Goal: Browse casually

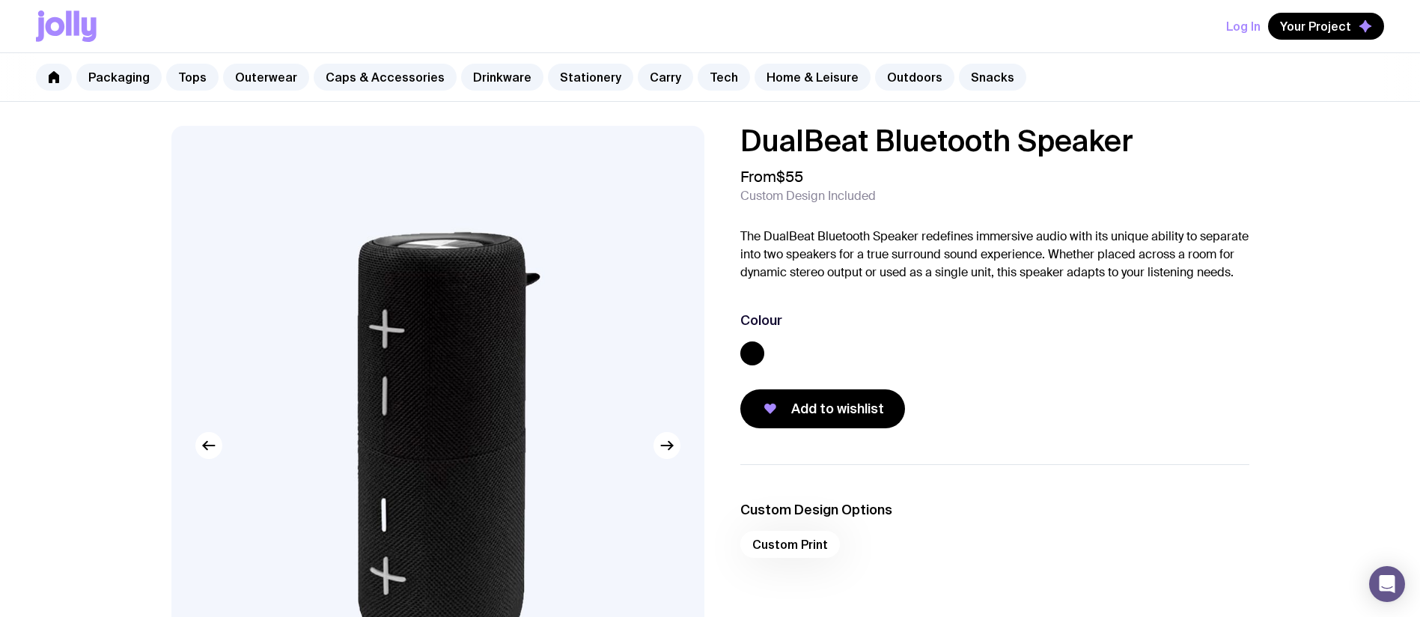
click at [433, 275] on img at bounding box center [437, 445] width 533 height 639
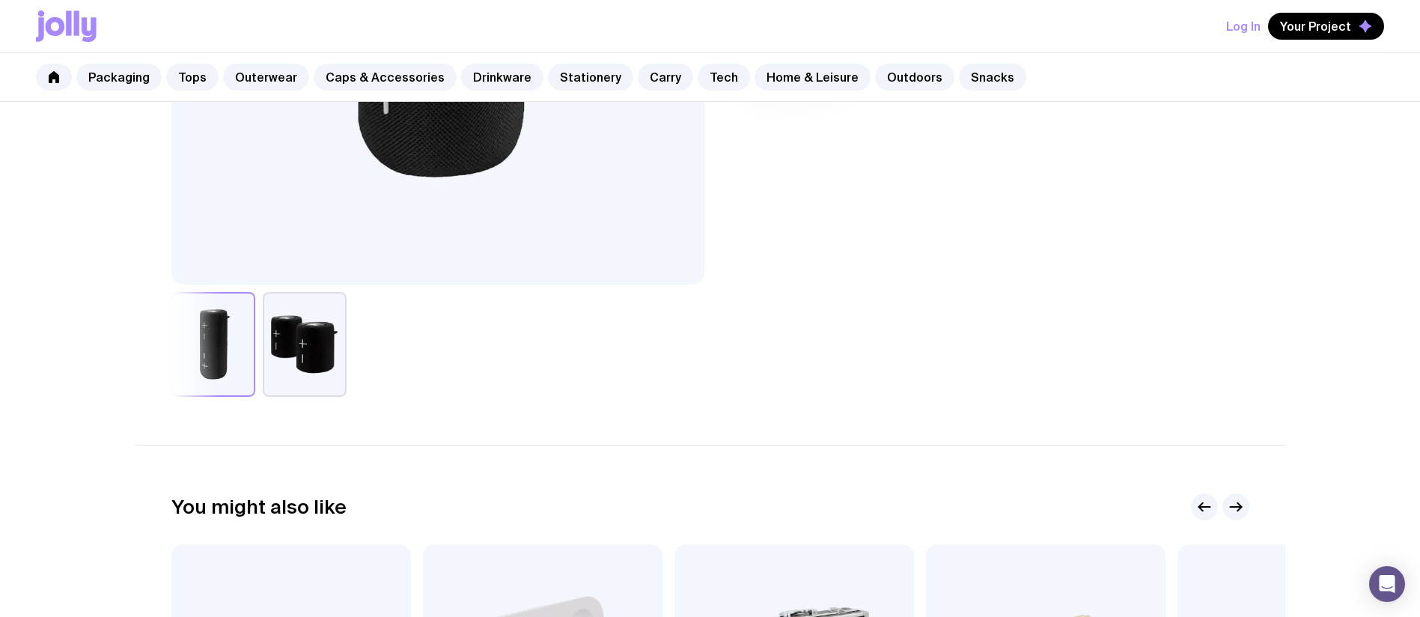
scroll to position [164, 0]
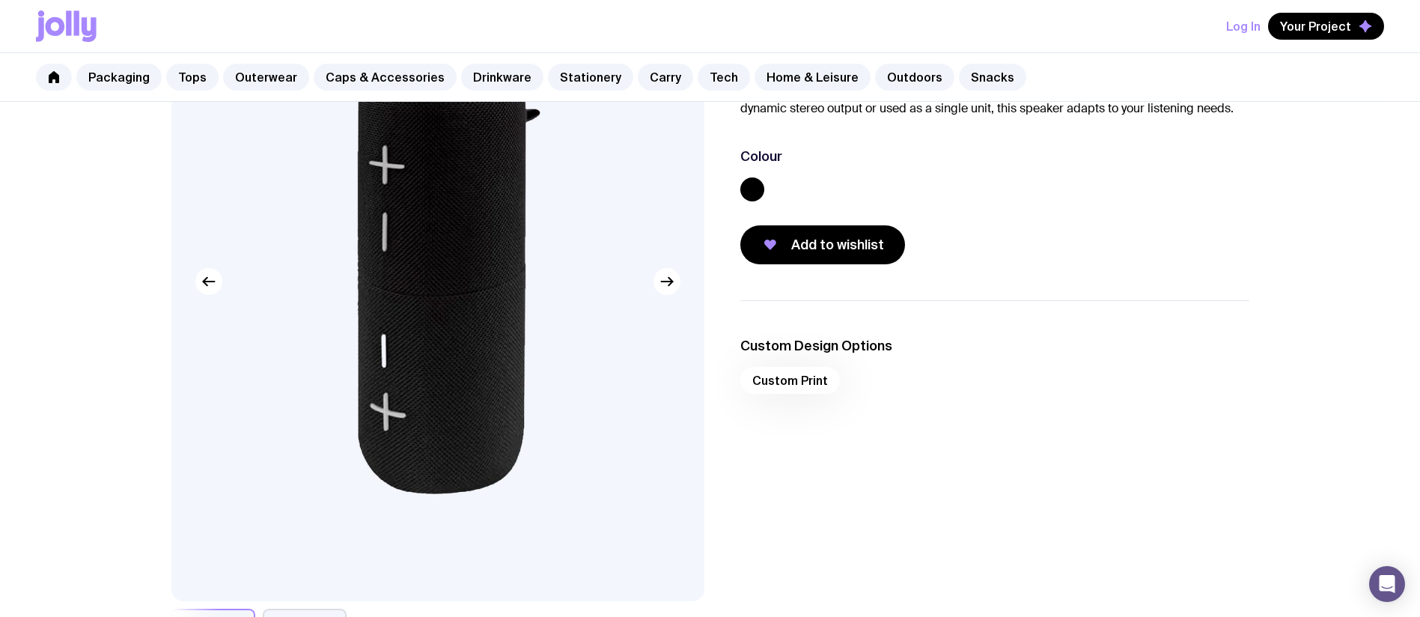
click at [452, 318] on img at bounding box center [437, 281] width 533 height 639
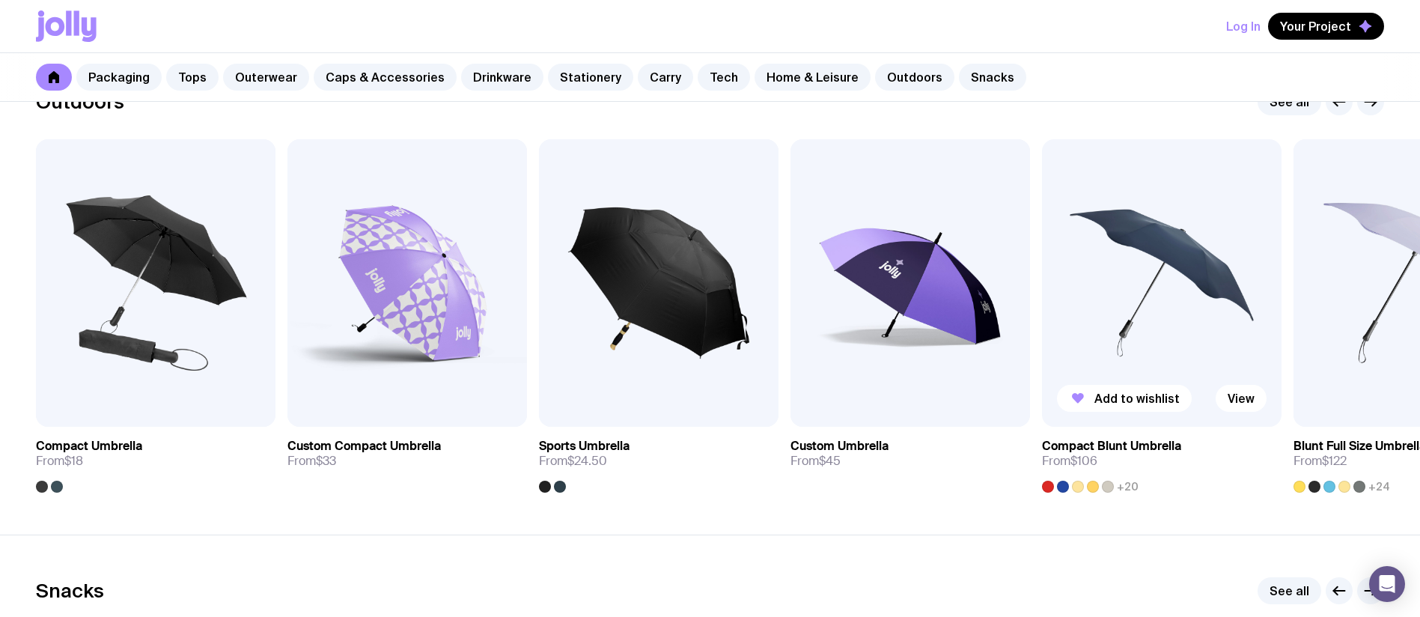
scroll to position [4503, 0]
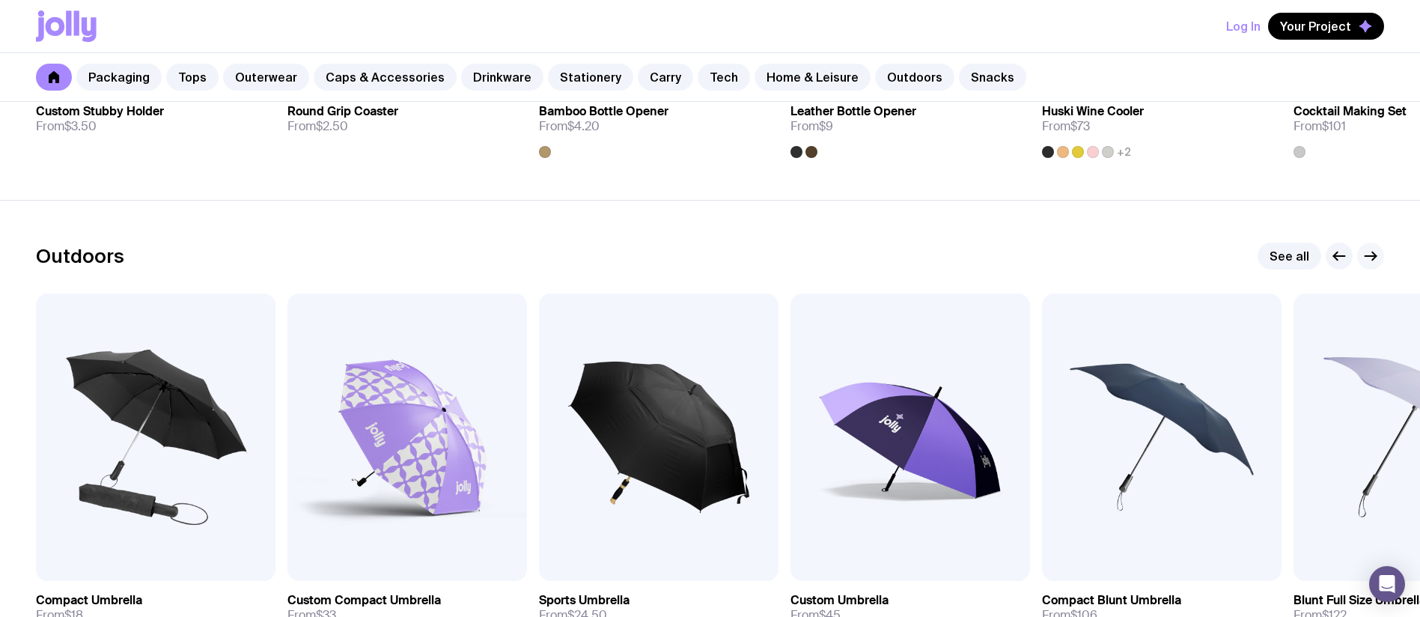
click at [1386, 253] on div "Outdoors See all Add to wishlist View Compact Umbrella From $18 Add to wishlist…" at bounding box center [710, 444] width 1420 height 404
click at [1277, 252] on link "See all" at bounding box center [1289, 255] width 64 height 27
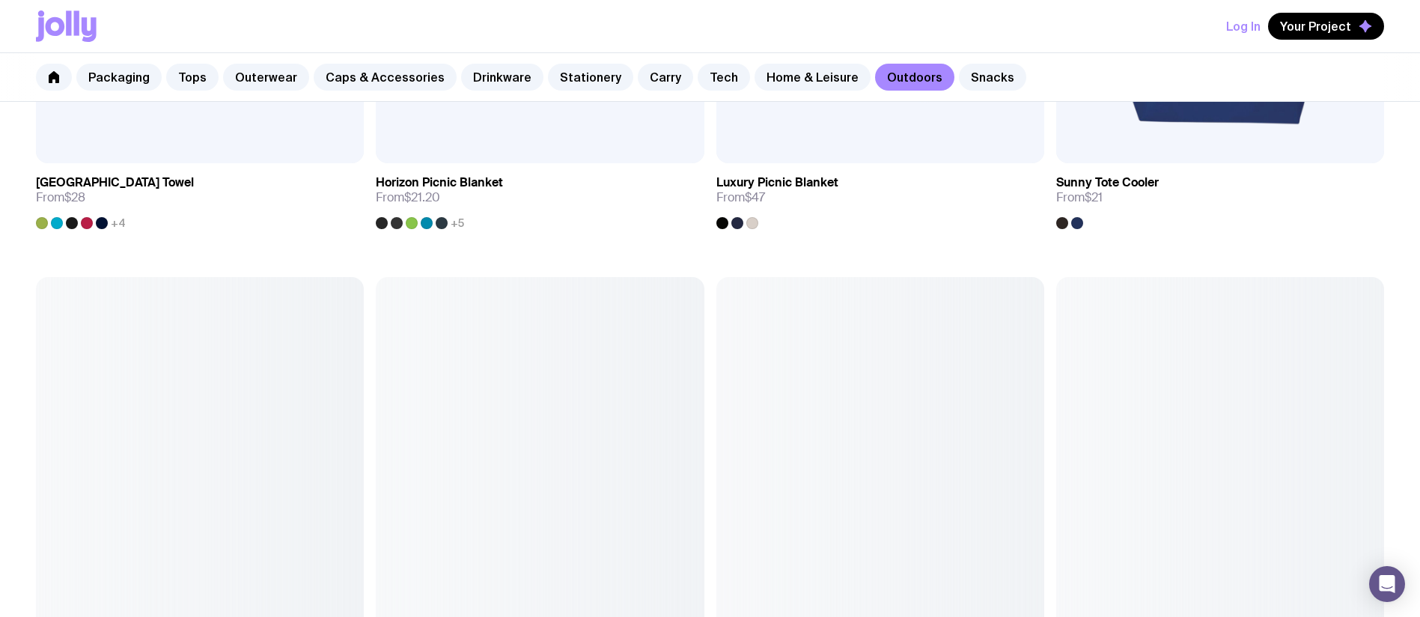
scroll to position [1771, 0]
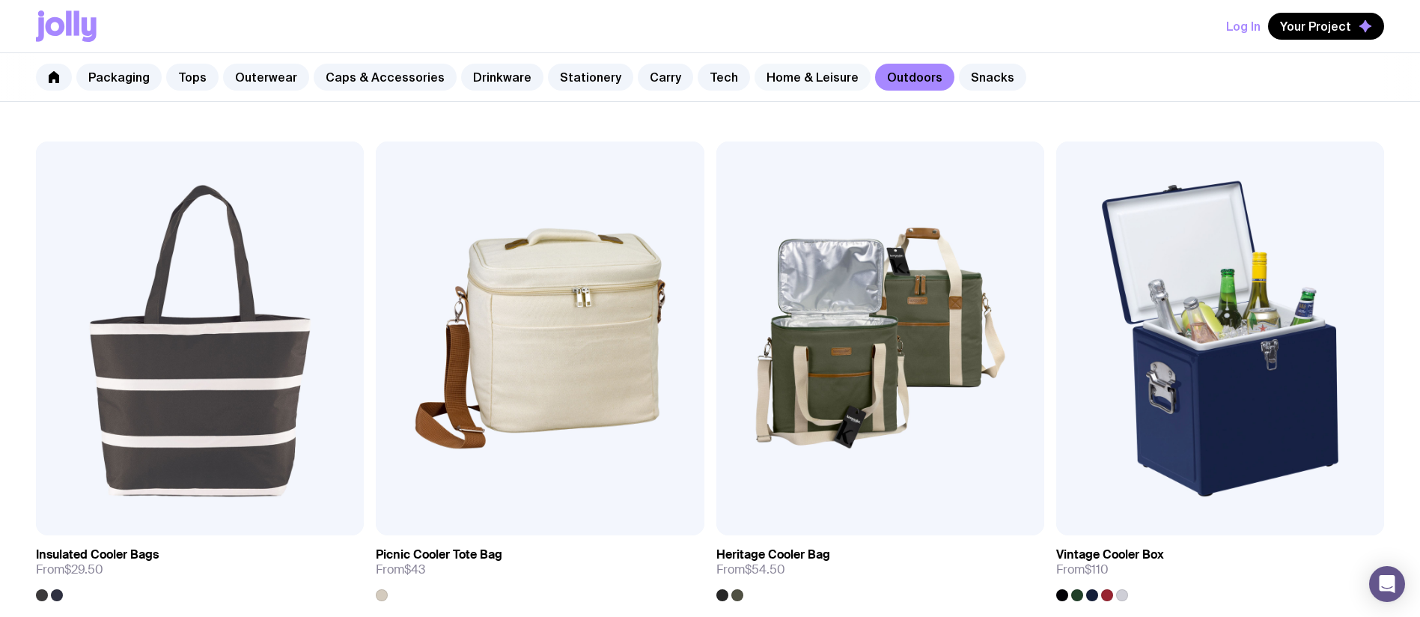
click at [804, 82] on link "Home & Leisure" at bounding box center [812, 77] width 116 height 27
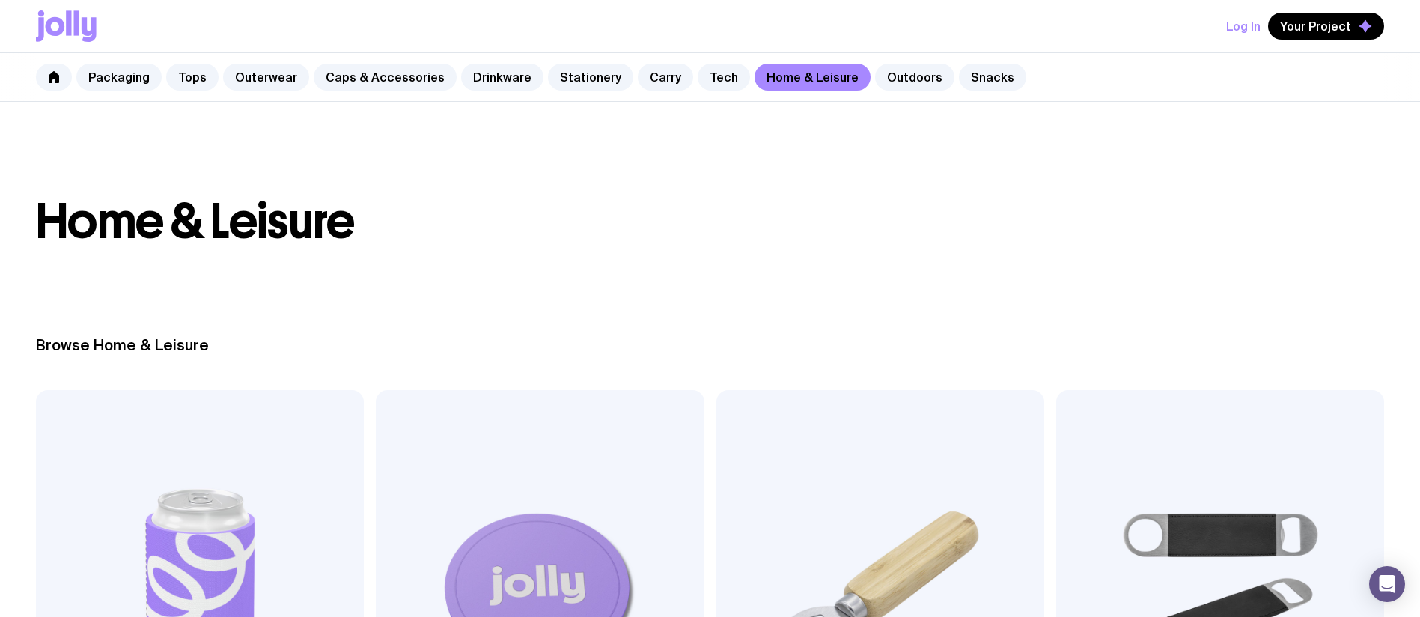
click at [718, 90] on div "Packaging Tops Outerwear Caps & Accessories Drinkware Stationery Carry Tech Hom…" at bounding box center [710, 77] width 1420 height 49
click at [711, 81] on link "Tech" at bounding box center [723, 77] width 52 height 27
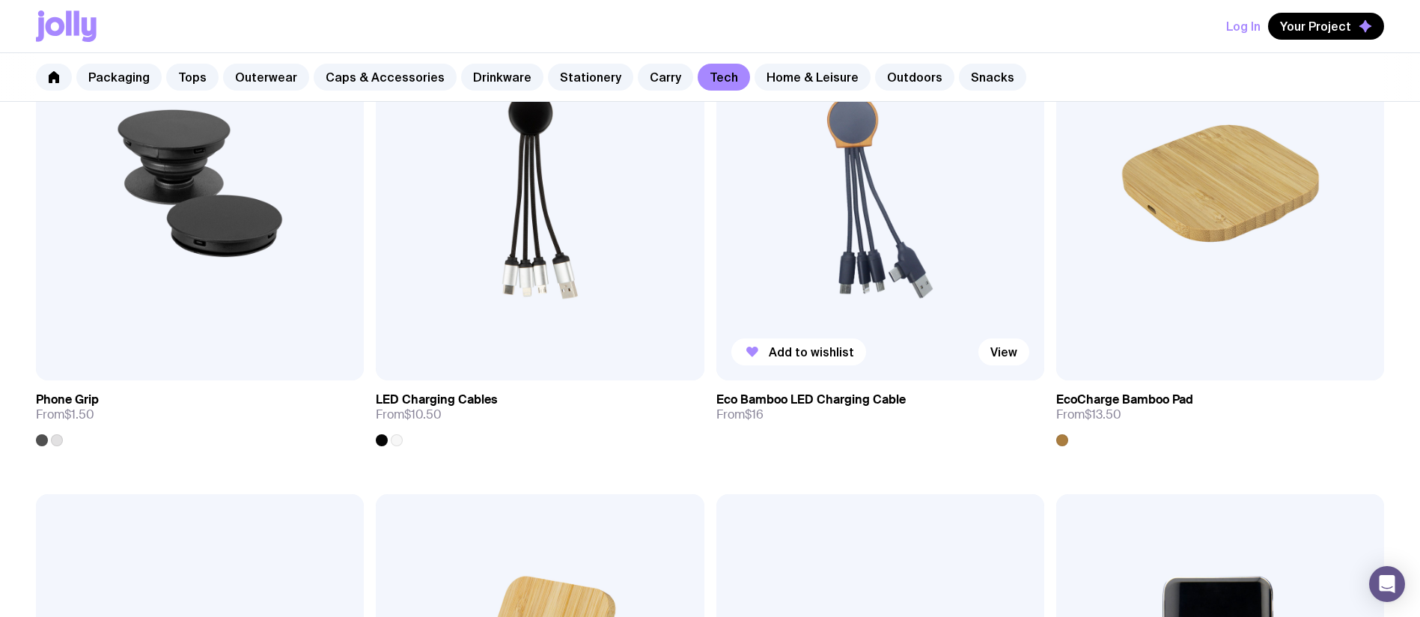
scroll to position [662, 0]
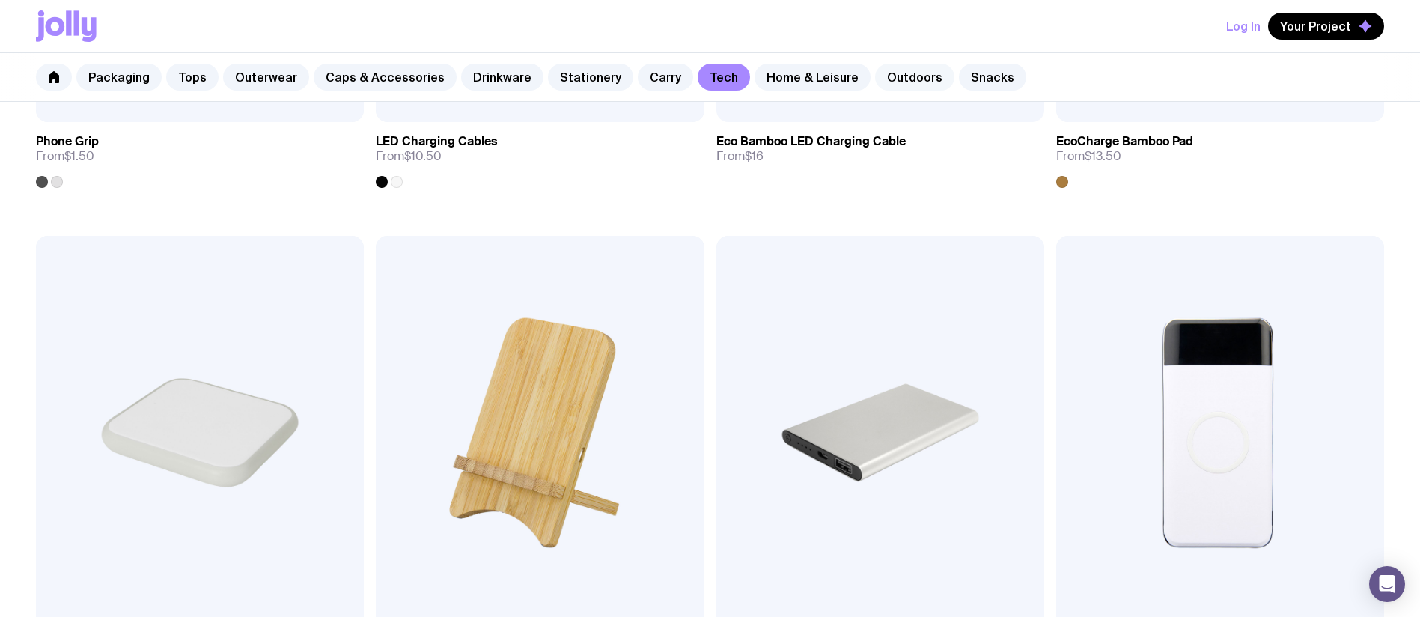
click at [875, 70] on link "Outdoors" at bounding box center [914, 77] width 79 height 27
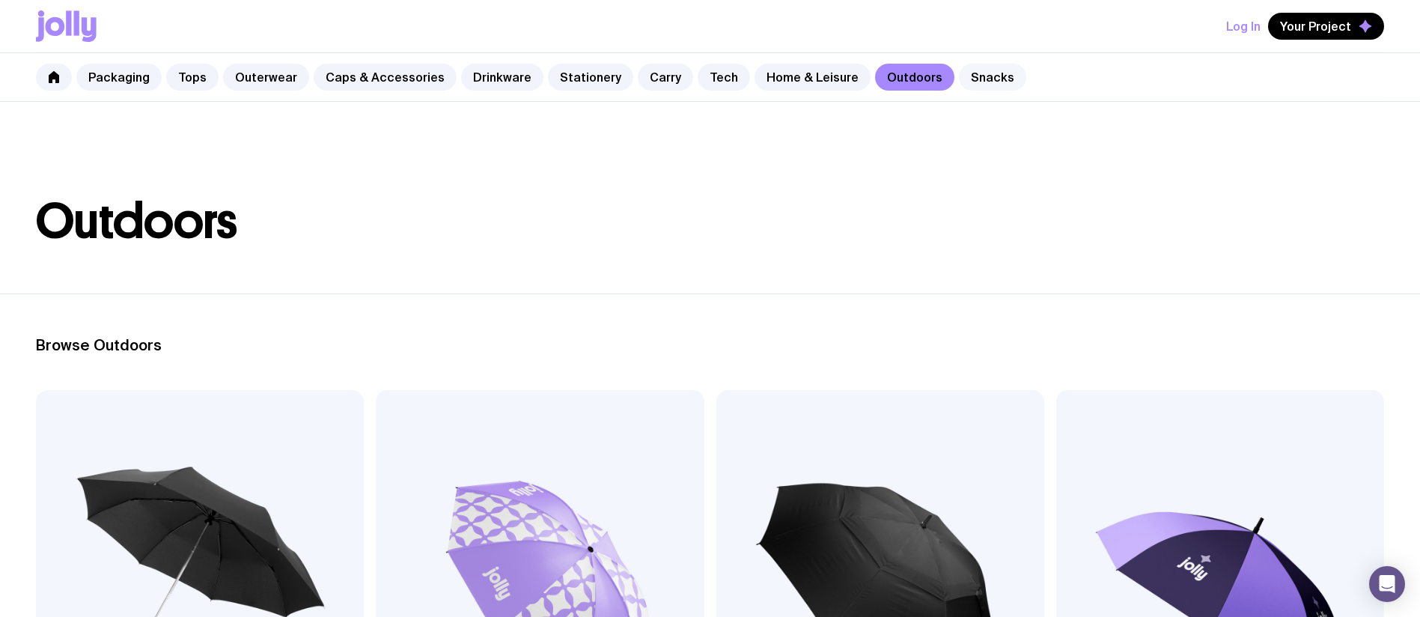
click at [959, 81] on link "Snacks" at bounding box center [992, 77] width 67 height 27
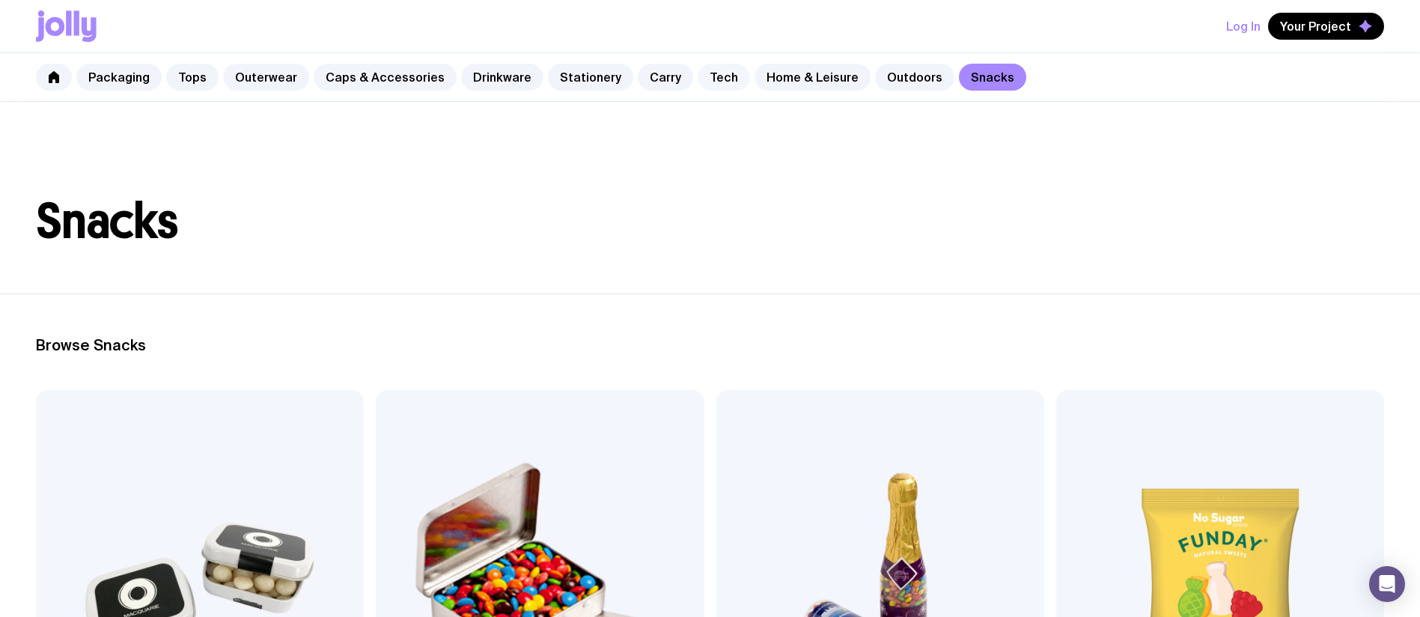
click at [697, 85] on link "Tech" at bounding box center [723, 77] width 52 height 27
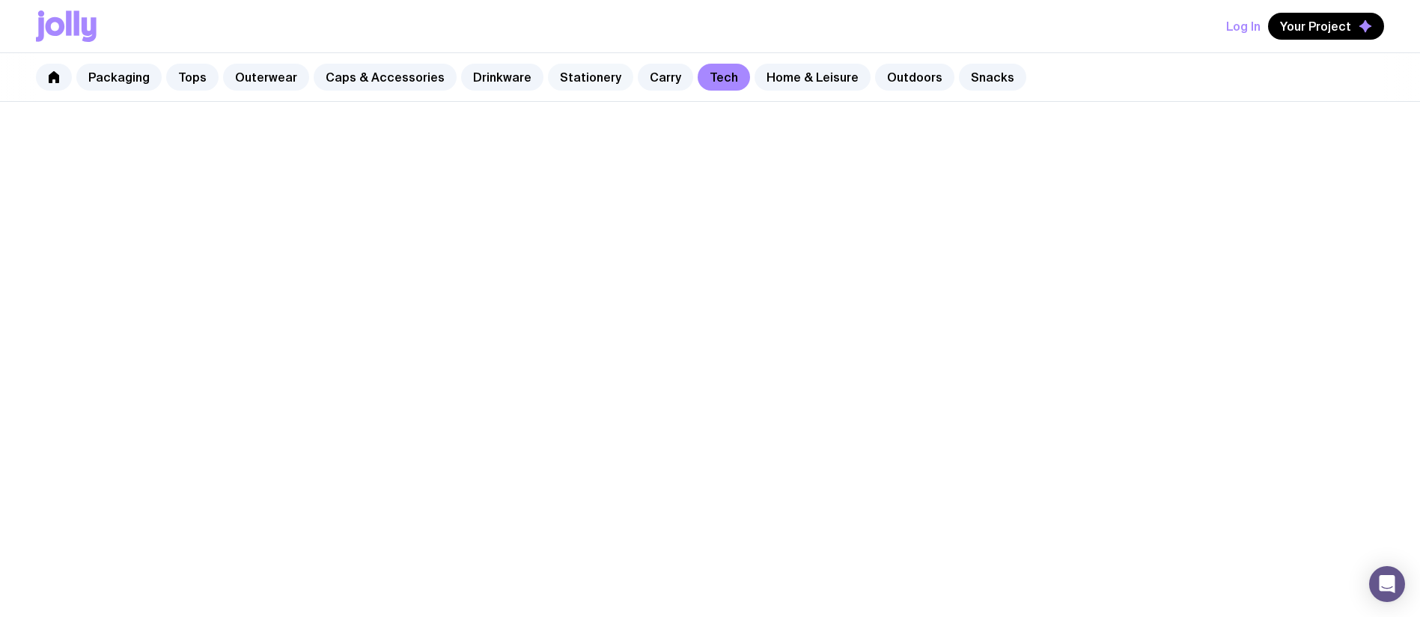
click at [608, 79] on link "Stationery" at bounding box center [590, 77] width 85 height 27
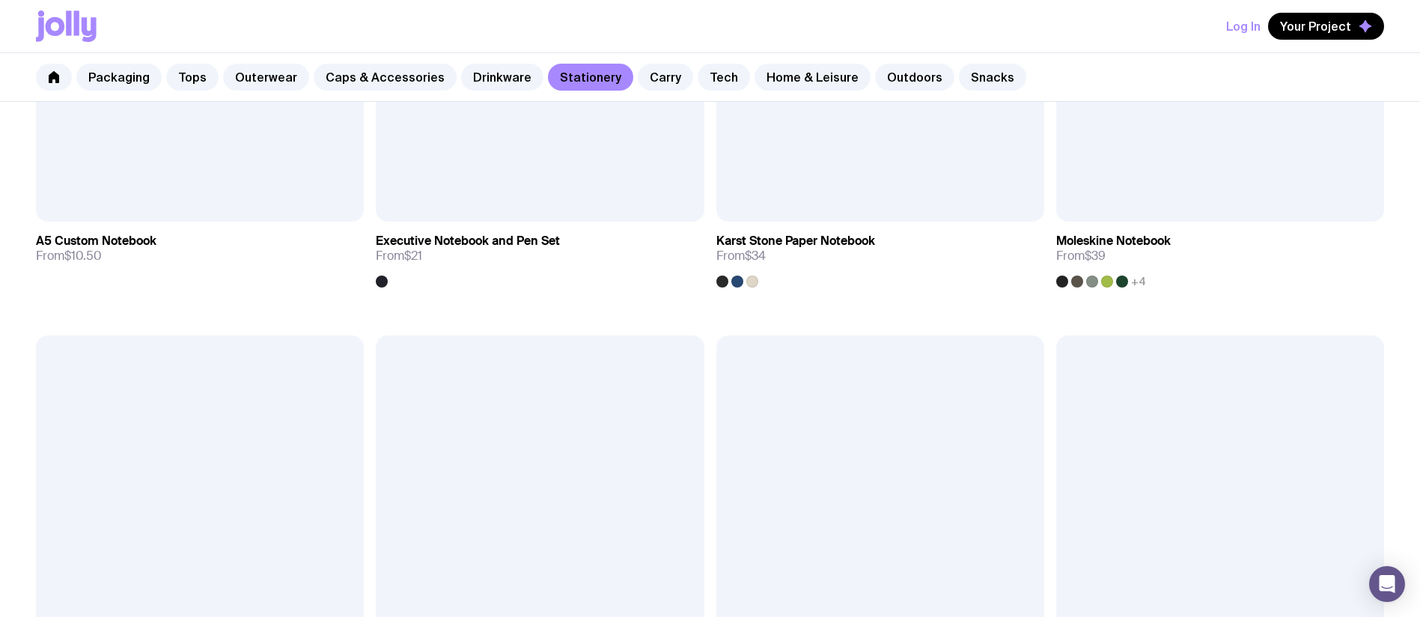
scroll to position [2094, 0]
